Goal: Information Seeking & Learning: Learn about a topic

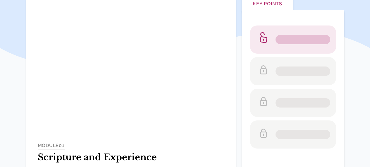
scroll to position [88, 0]
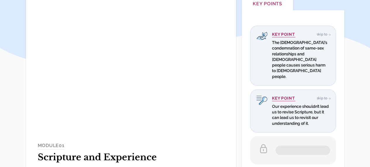
scroll to position [88, 0]
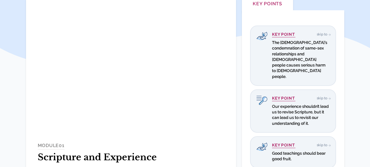
scroll to position [88, 0]
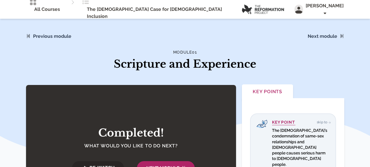
click at [162, 164] on span "Next Module" at bounding box center [165, 167] width 39 height 7
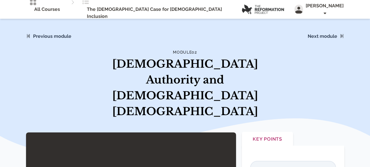
scroll to position [117, 0]
